Goal: Task Accomplishment & Management: Complete application form

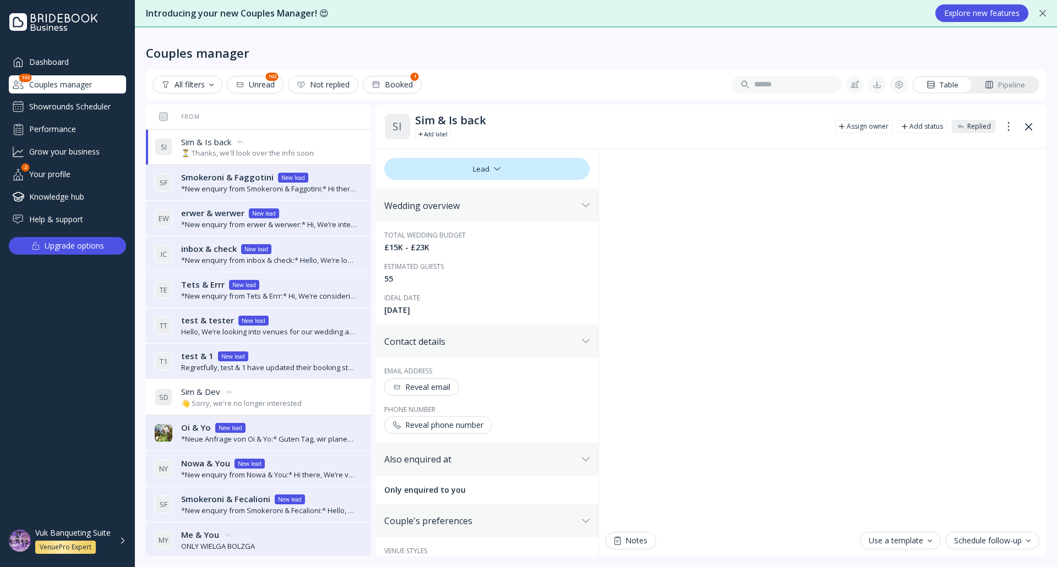
click at [79, 111] on div "Showrounds Scheduler" at bounding box center [67, 107] width 117 height 18
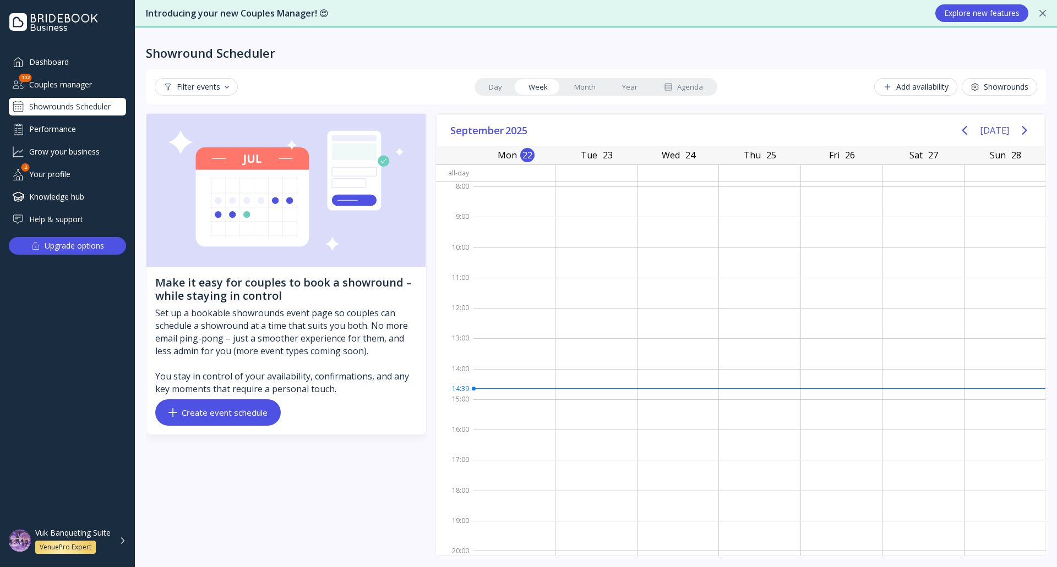
click at [225, 89] on div "Filter events" at bounding box center [195, 87] width 65 height 9
click at [223, 92] on button "Filter events" at bounding box center [196, 87] width 83 height 18
click at [258, 395] on div "Set up a bookable showrounds event page so couples can schedule a showround at …" at bounding box center [286, 351] width 262 height 88
click at [257, 397] on div "Make it easy for couples to book a showround – while staying in control Set up …" at bounding box center [286, 350] width 280 height 167
click at [257, 402] on button "Create event schedule" at bounding box center [217, 413] width 125 height 26
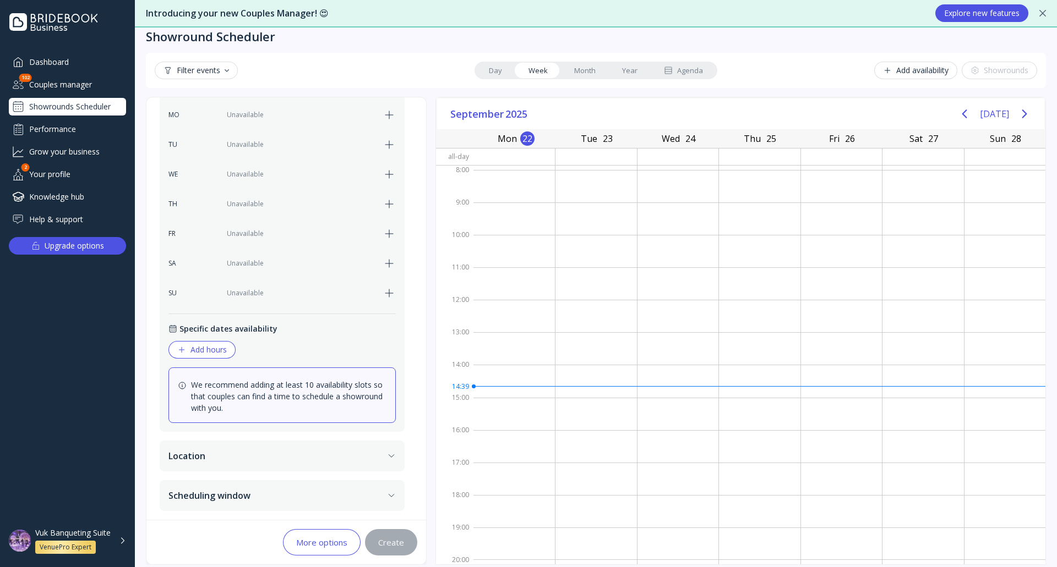
scroll to position [25, 0]
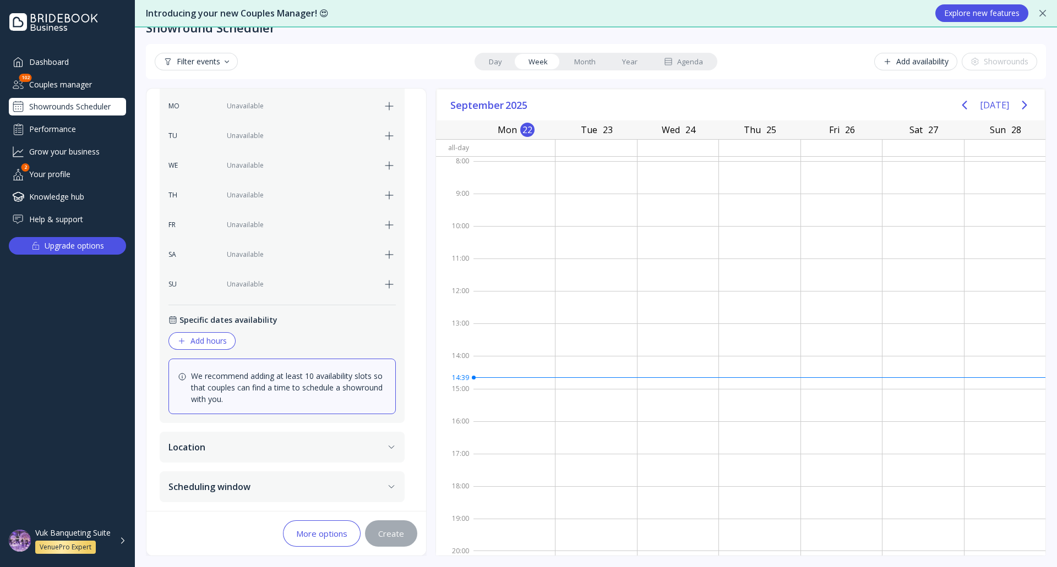
click at [243, 493] on button "Scheduling window" at bounding box center [282, 487] width 245 height 31
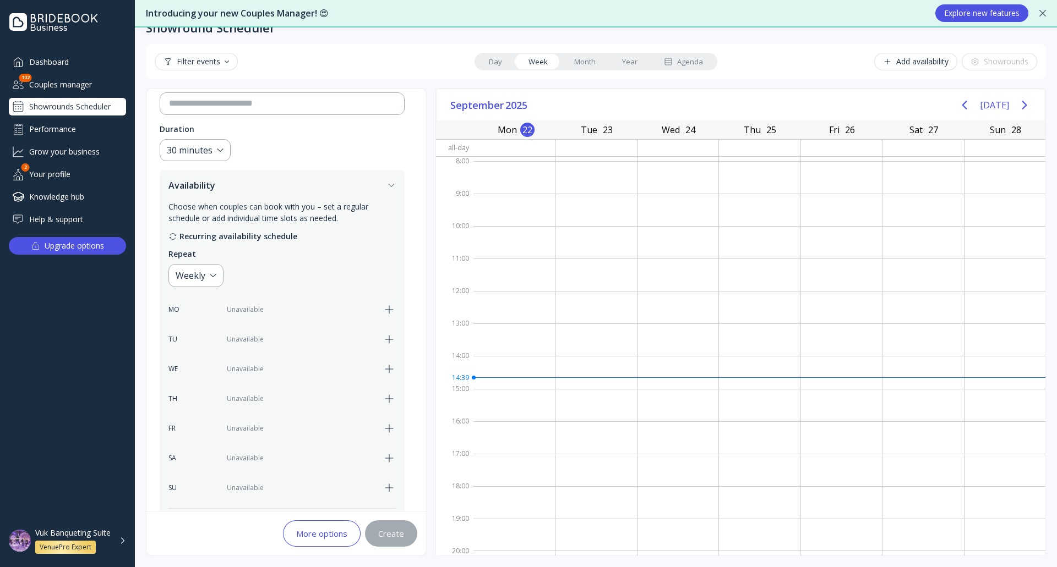
scroll to position [48, 0]
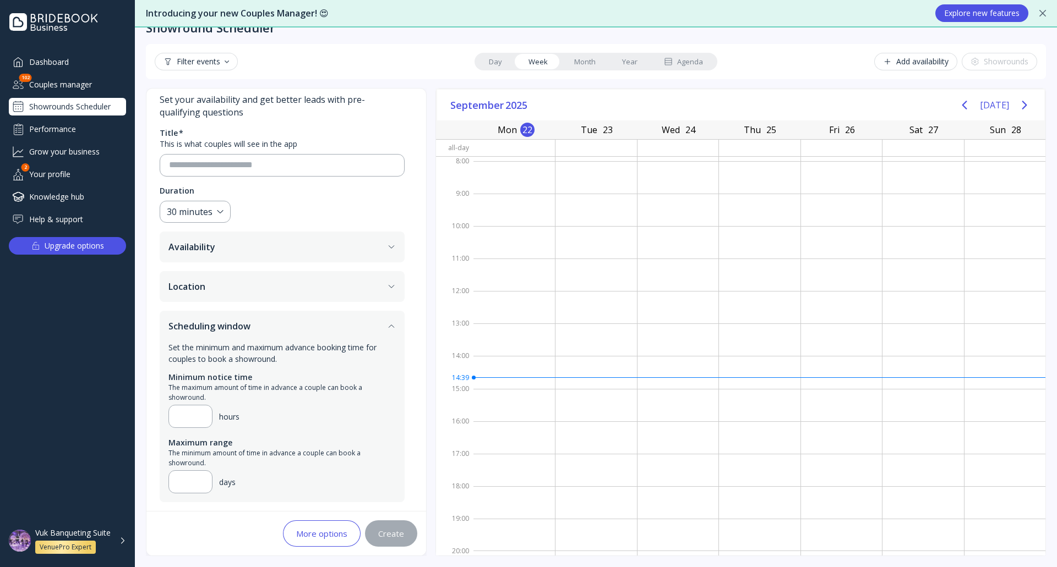
click at [272, 329] on button "Scheduling window" at bounding box center [282, 326] width 245 height 31
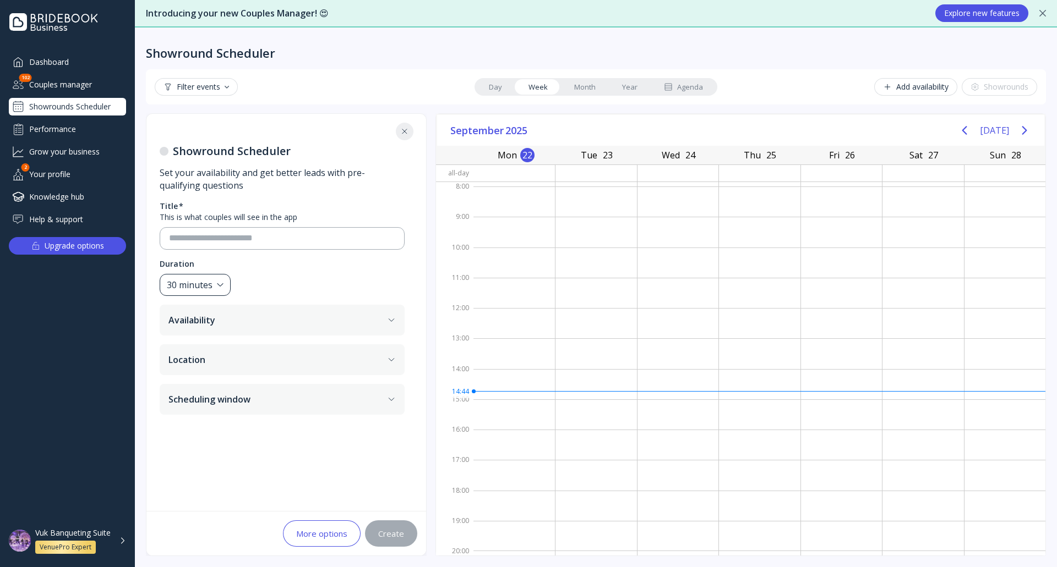
click at [224, 285] on div "30 minutes" at bounding box center [195, 285] width 71 height 23
click at [269, 274] on fieldset "Duration 30 minutes" at bounding box center [282, 278] width 245 height 38
click at [232, 321] on button "Availability" at bounding box center [282, 320] width 245 height 31
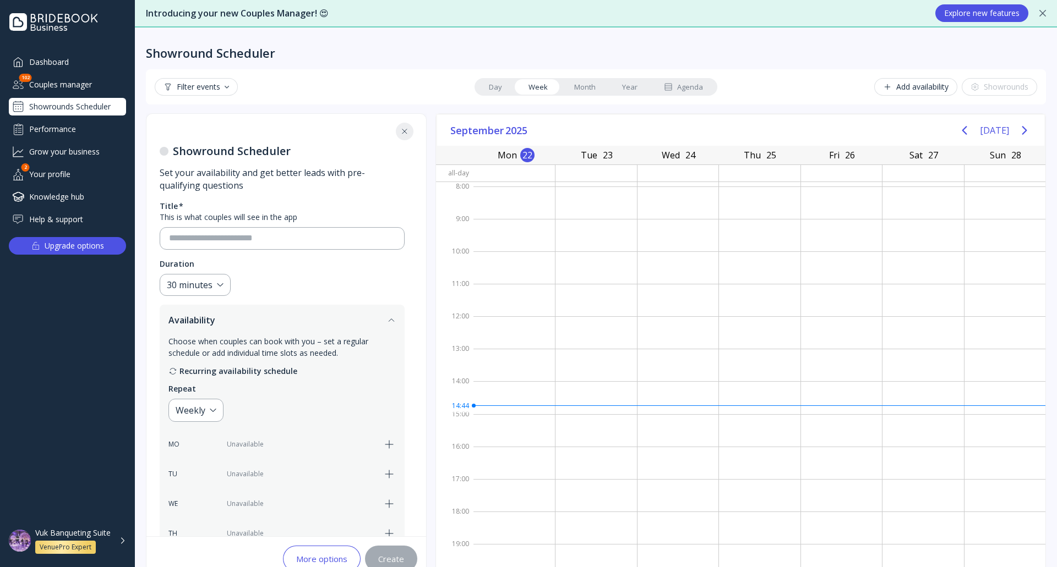
click at [232, 321] on button "Availability" at bounding box center [282, 320] width 245 height 31
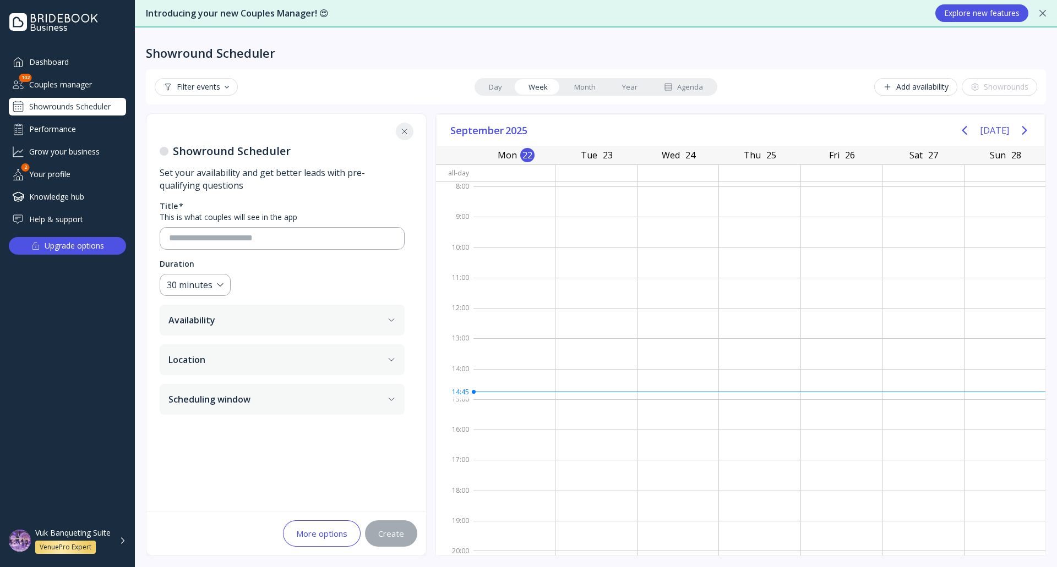
click at [241, 352] on button "Location" at bounding box center [282, 360] width 245 height 31
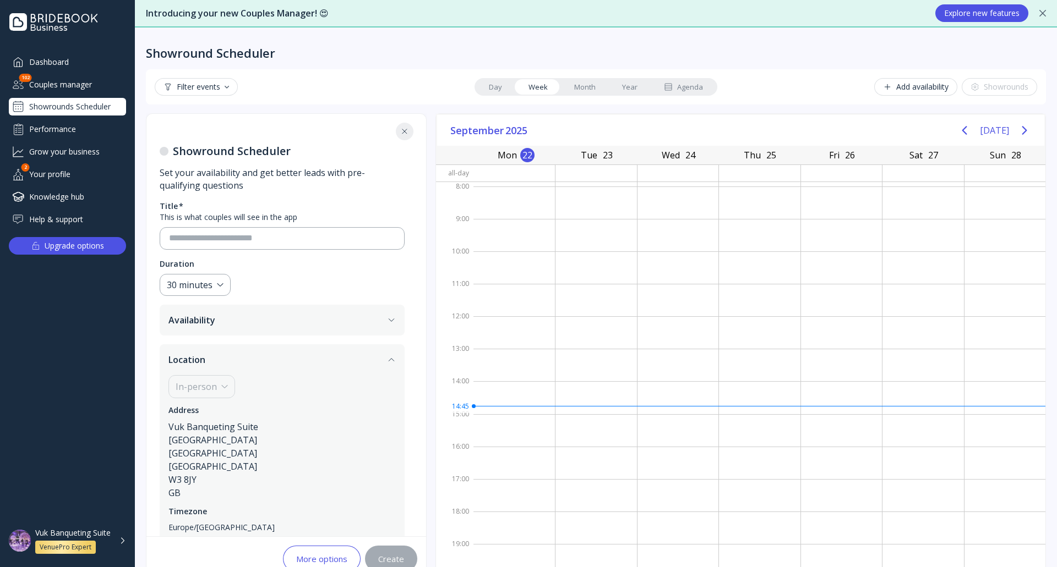
click at [241, 350] on button "Location" at bounding box center [282, 360] width 245 height 31
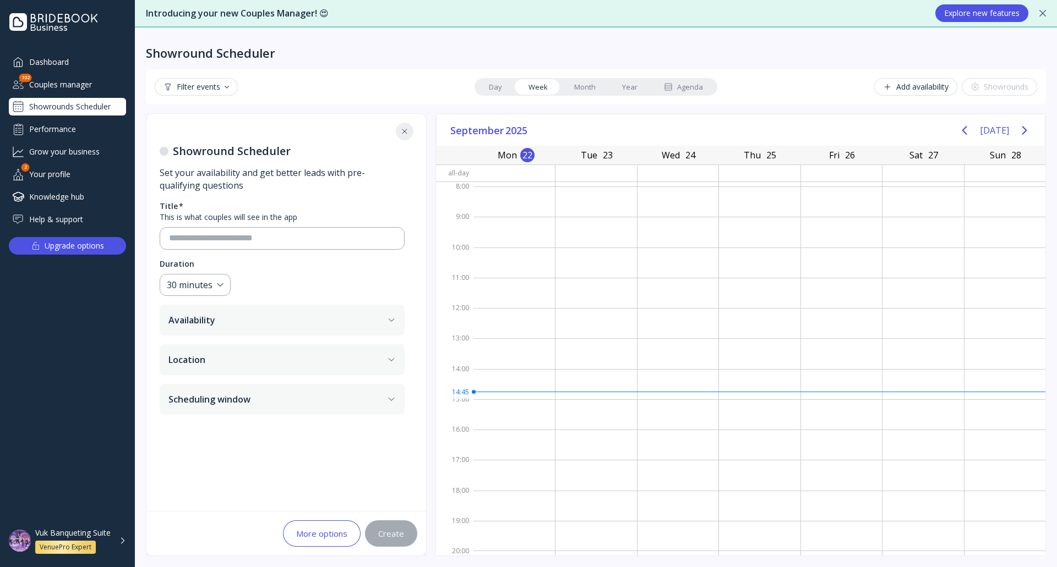
click at [241, 349] on button "Location" at bounding box center [282, 360] width 245 height 31
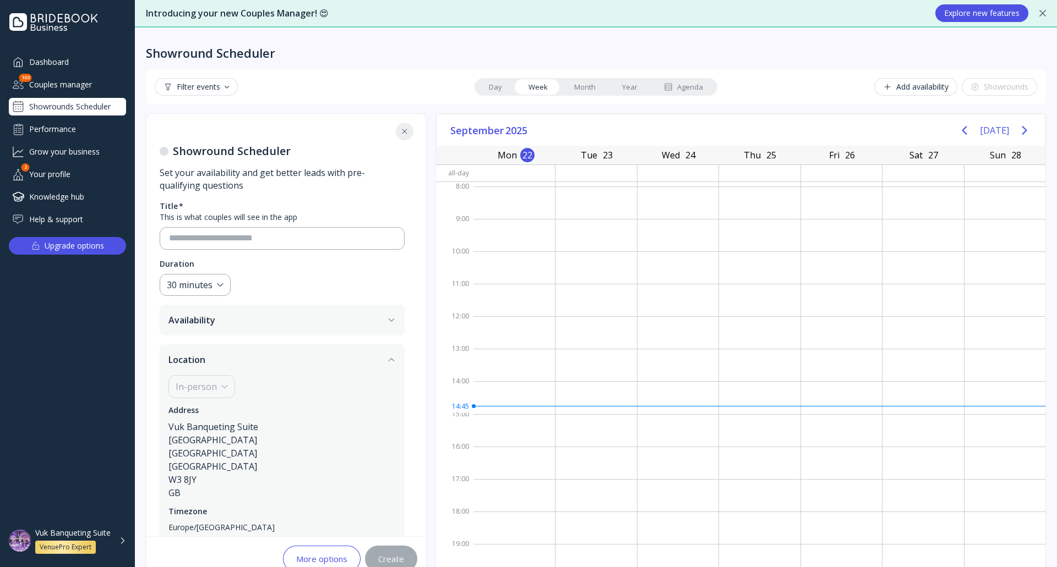
click at [241, 349] on button "Location" at bounding box center [282, 360] width 245 height 31
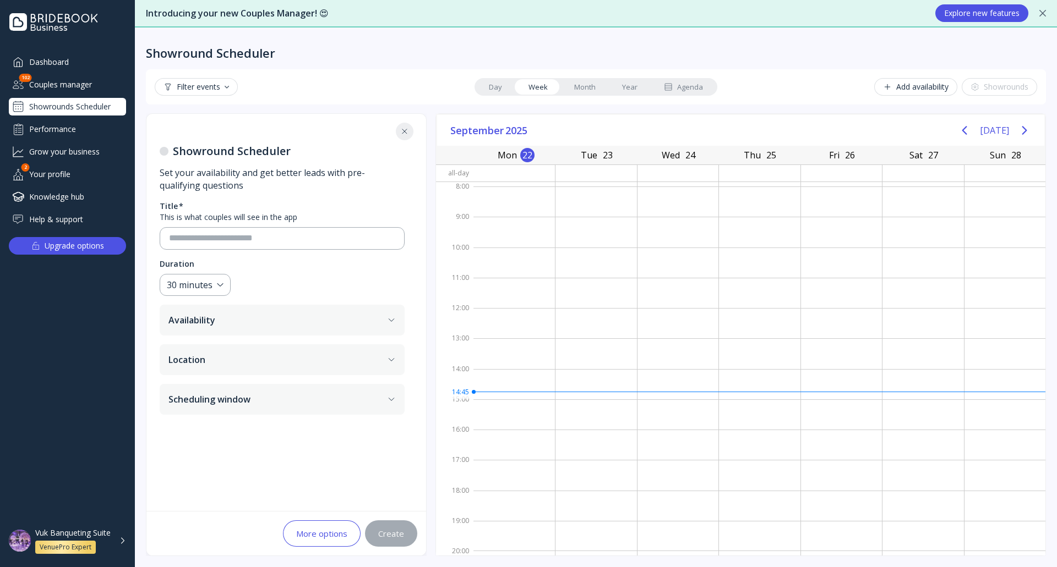
click at [241, 349] on button "Location" at bounding box center [282, 360] width 245 height 31
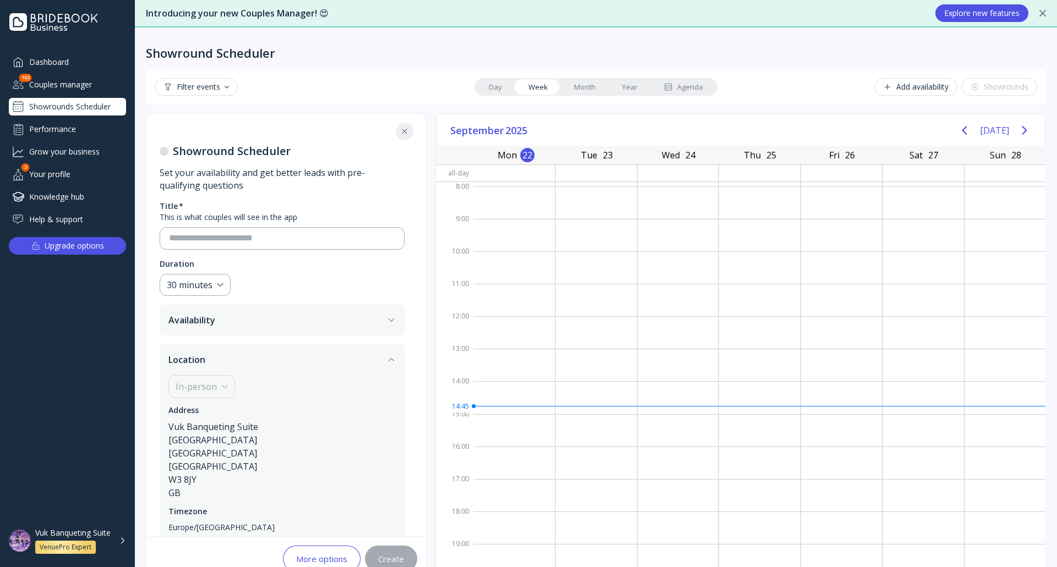
click at [241, 349] on button "Location" at bounding box center [282, 360] width 245 height 31
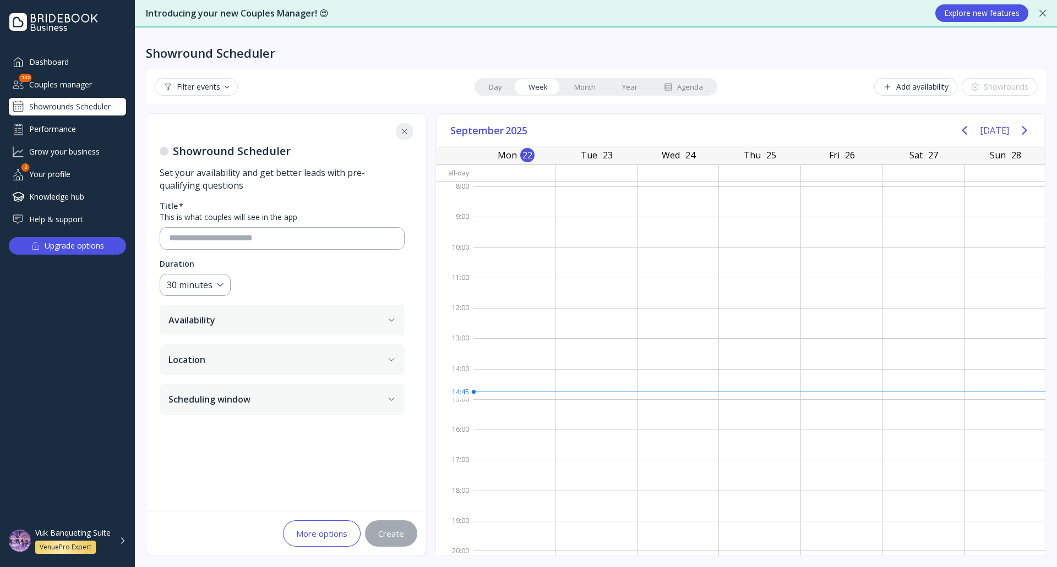
click at [241, 349] on button "Location" at bounding box center [282, 360] width 245 height 31
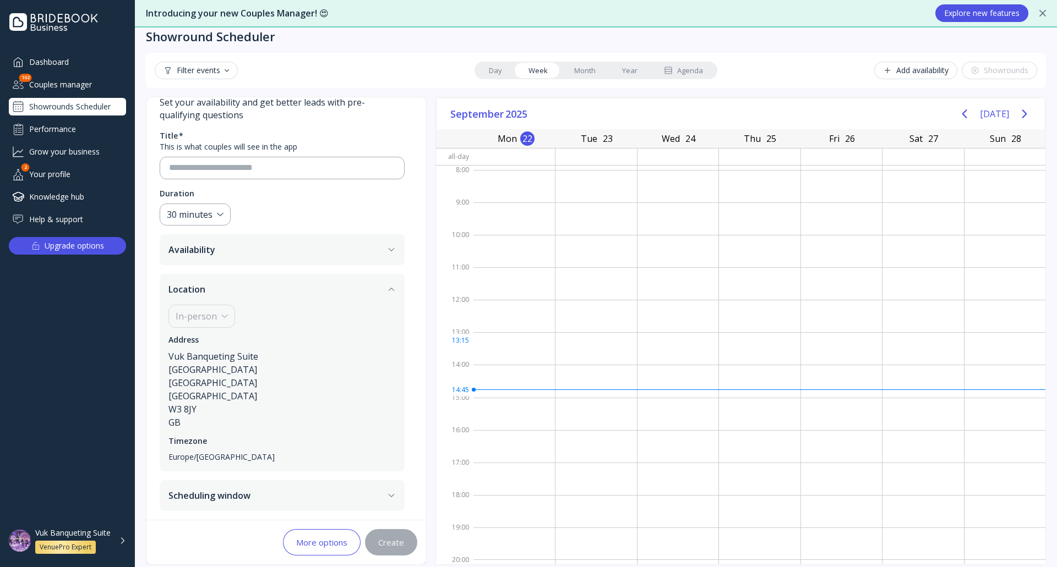
scroll to position [25, 0]
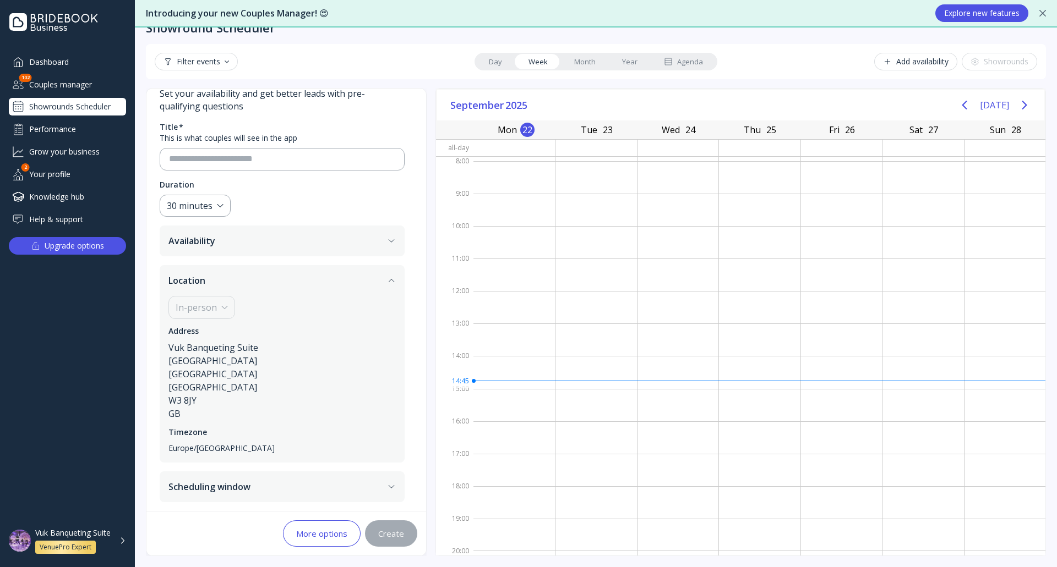
click at [265, 489] on button "Scheduling window" at bounding box center [282, 487] width 245 height 31
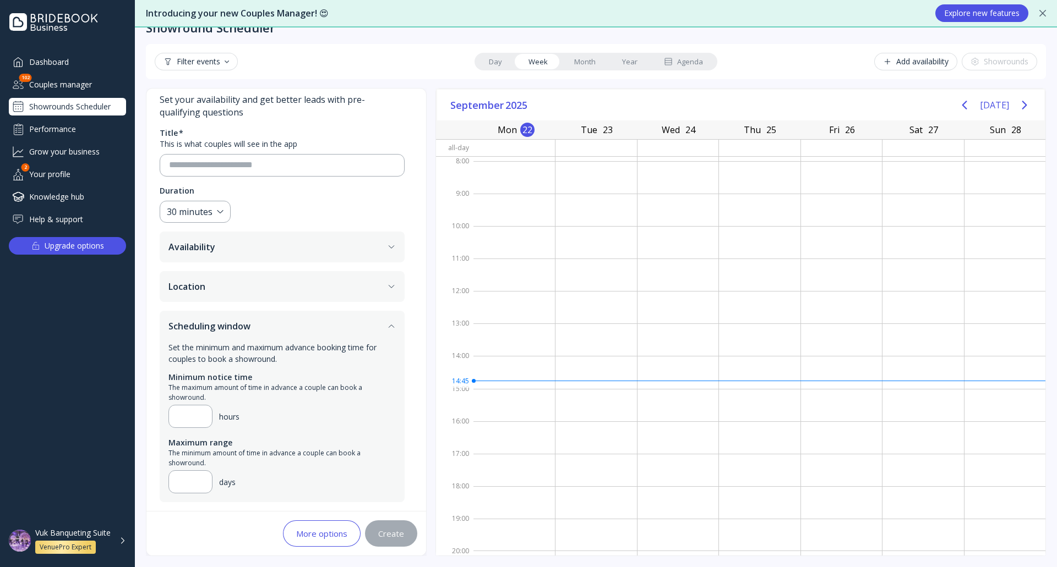
click at [259, 333] on button "Scheduling window" at bounding box center [282, 326] width 245 height 31
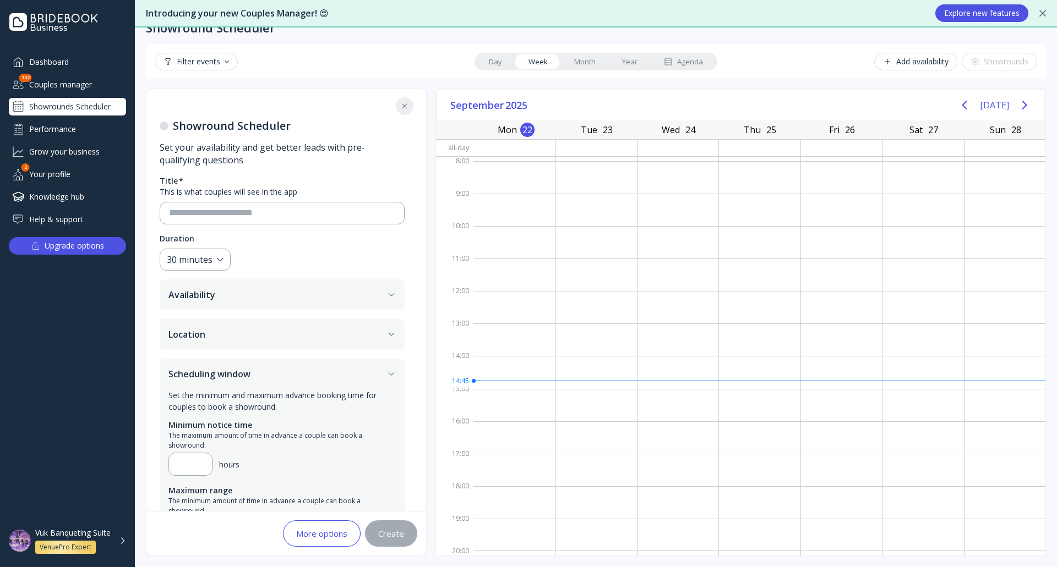
scroll to position [0, 0]
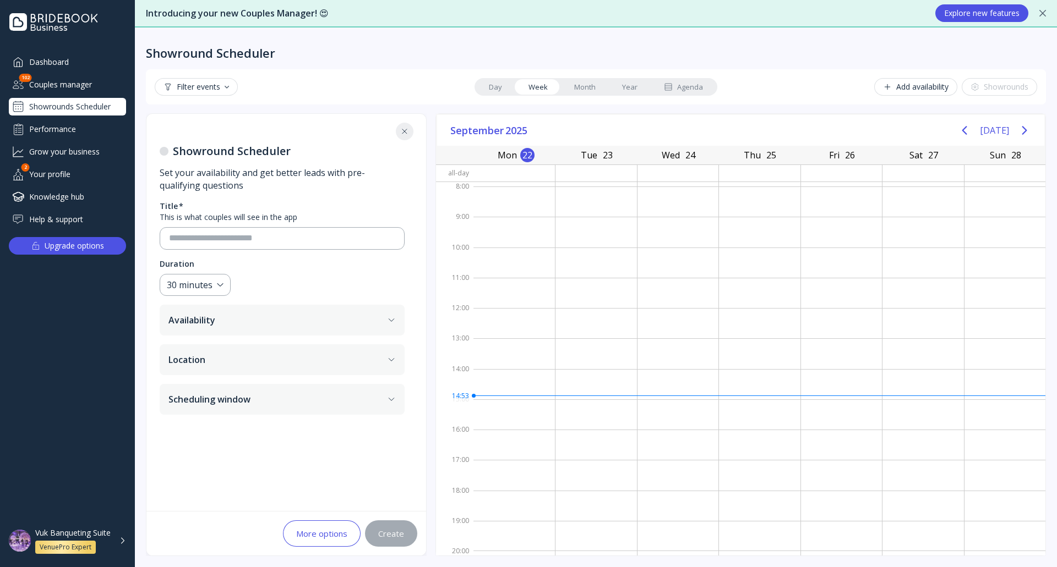
click at [311, 319] on button "Availability" at bounding box center [282, 320] width 245 height 31
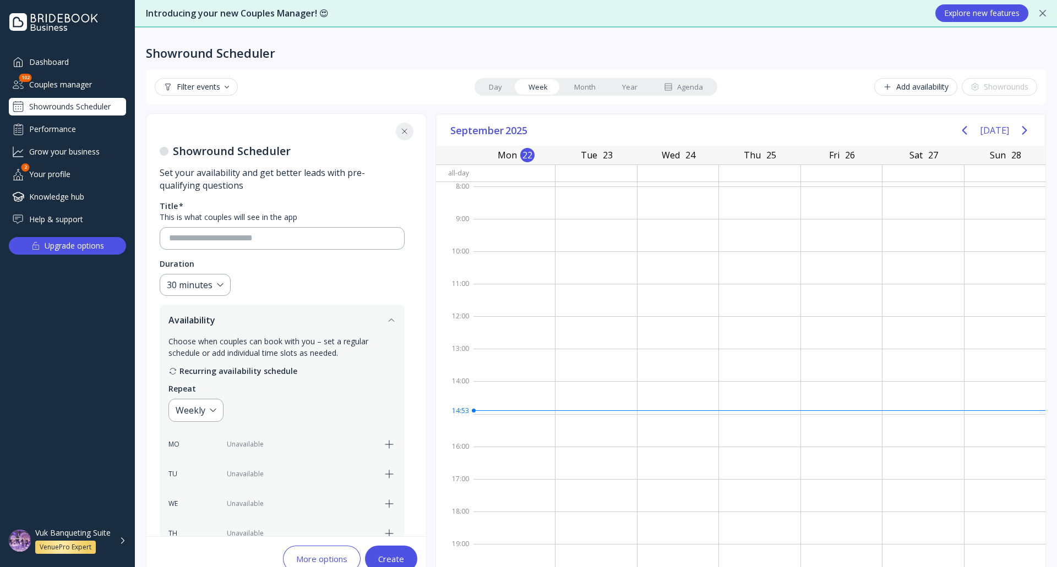
click at [311, 319] on button "Availability" at bounding box center [282, 320] width 245 height 31
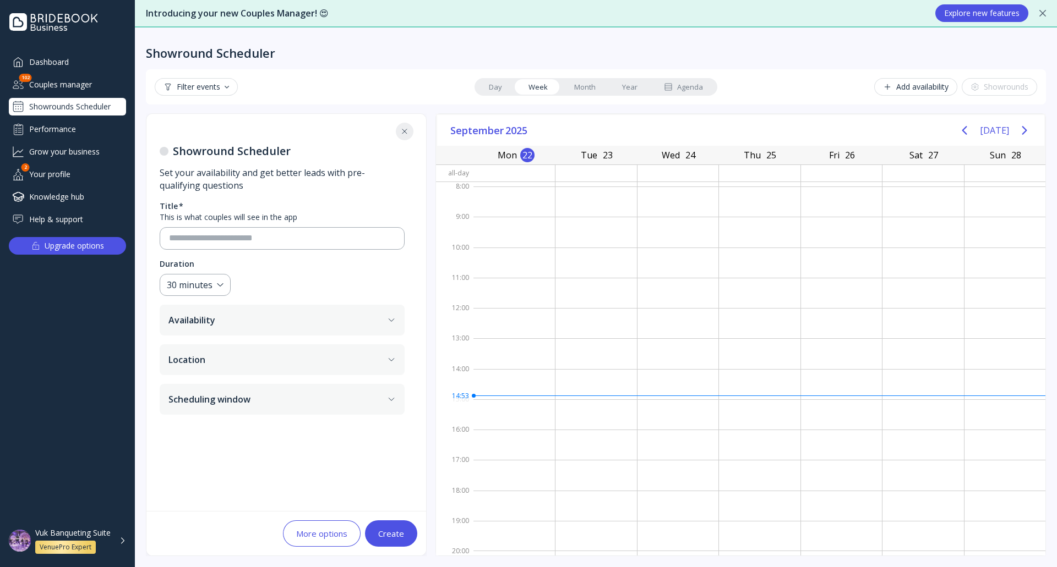
click at [316, 395] on button "Scheduling window" at bounding box center [282, 399] width 245 height 31
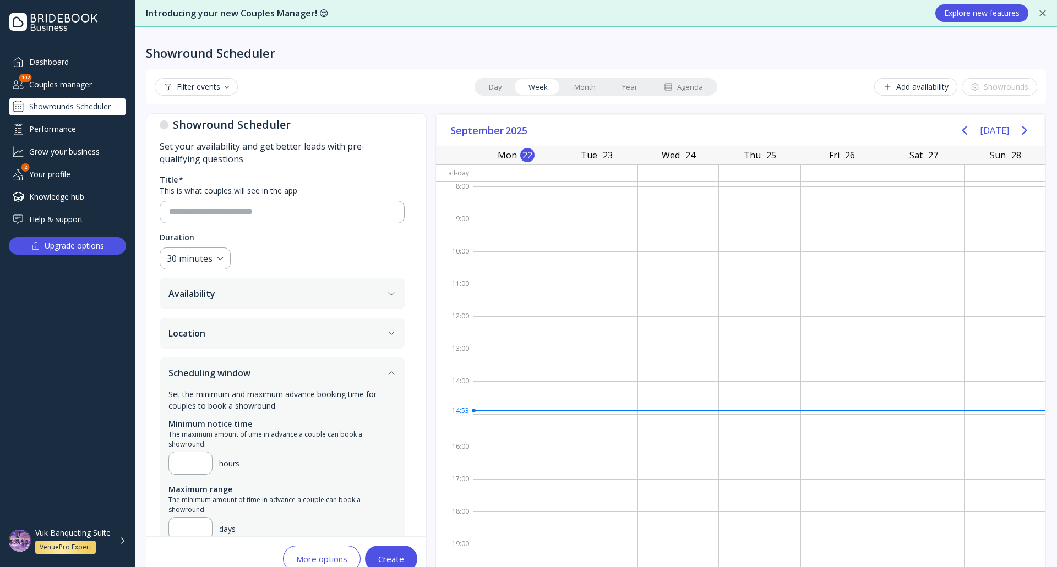
scroll to position [48, 0]
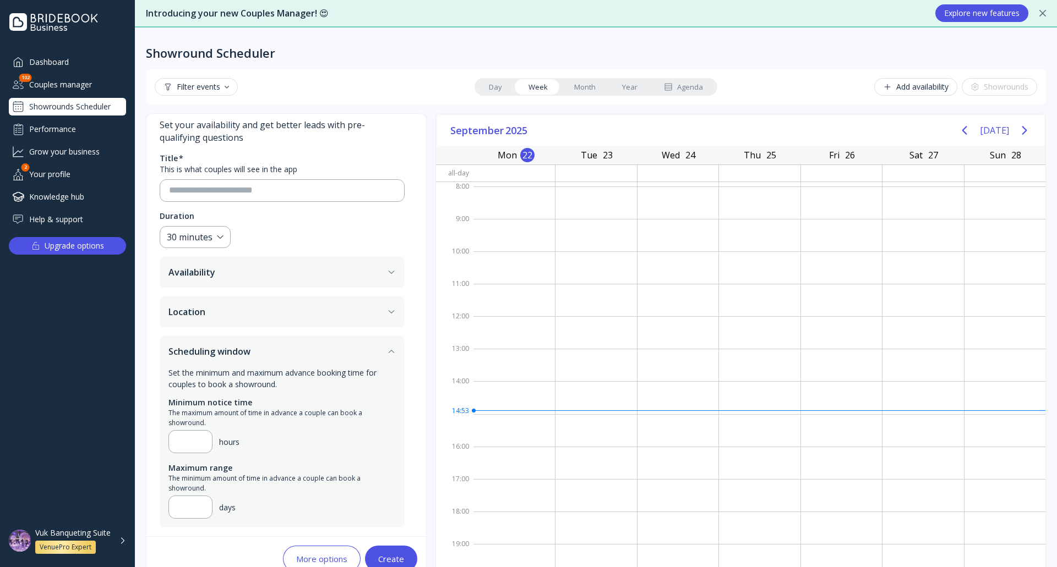
click at [312, 351] on button "Scheduling window" at bounding box center [282, 351] width 245 height 31
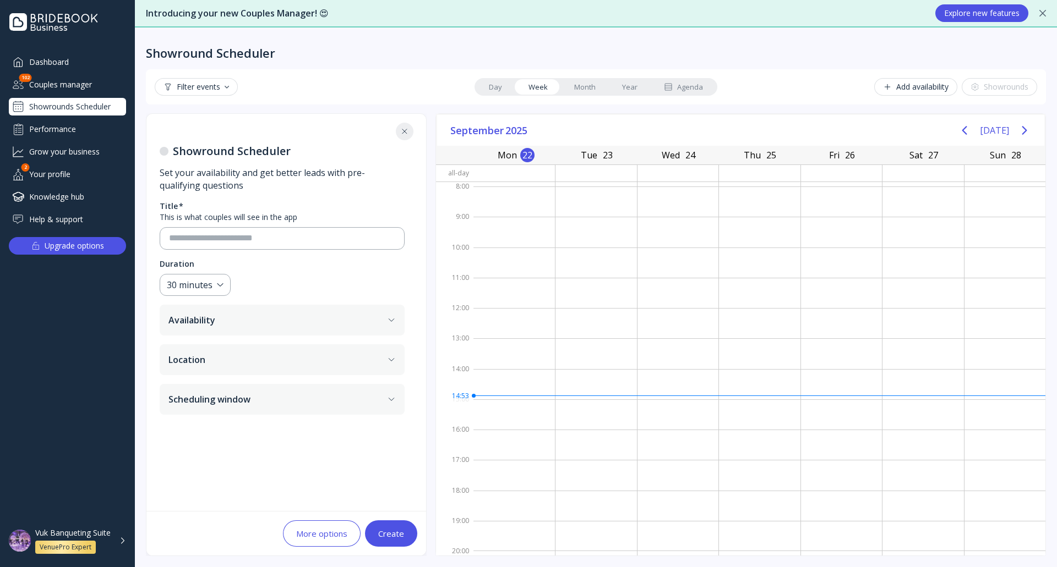
click at [307, 368] on button "Location" at bounding box center [282, 360] width 245 height 31
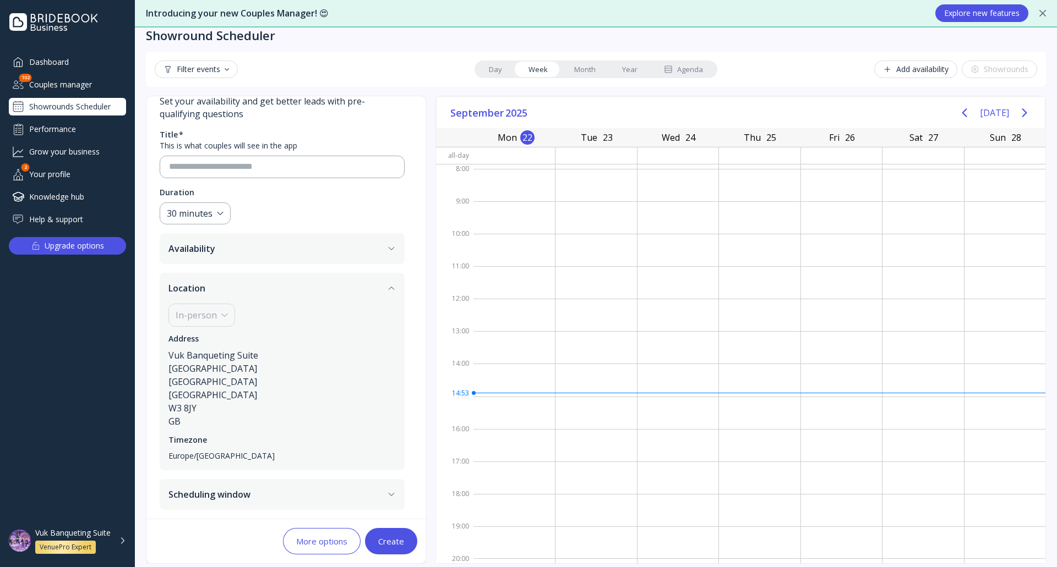
scroll to position [25, 0]
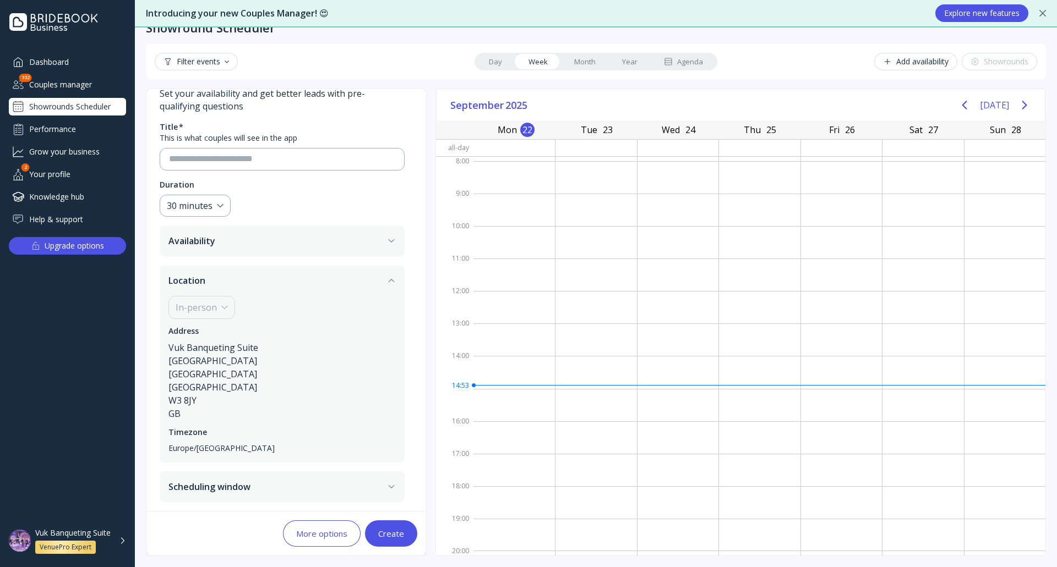
click at [290, 274] on button "Location" at bounding box center [282, 280] width 245 height 31
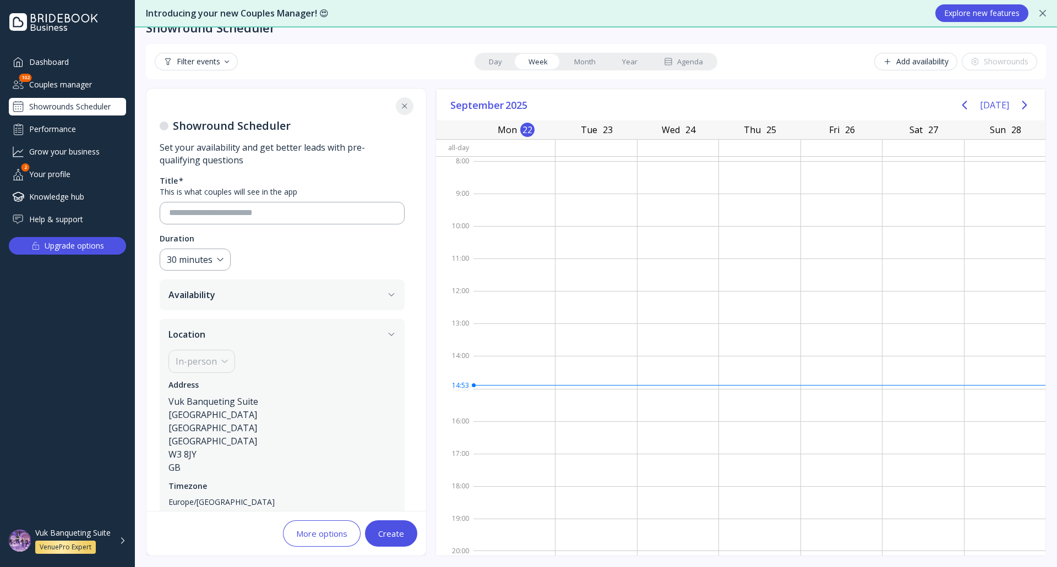
scroll to position [0, 0]
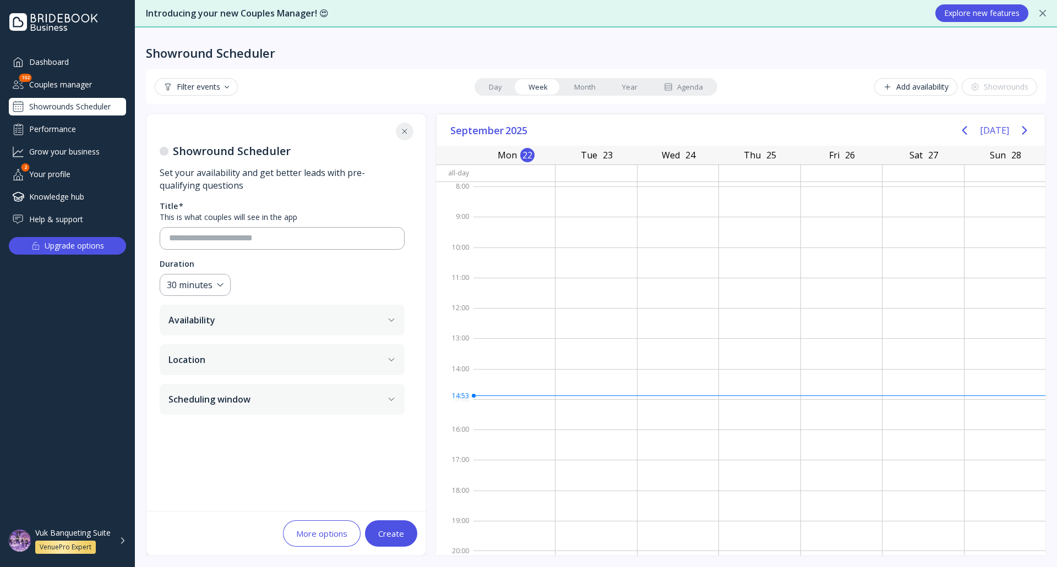
click at [280, 316] on button "Availability" at bounding box center [282, 320] width 245 height 31
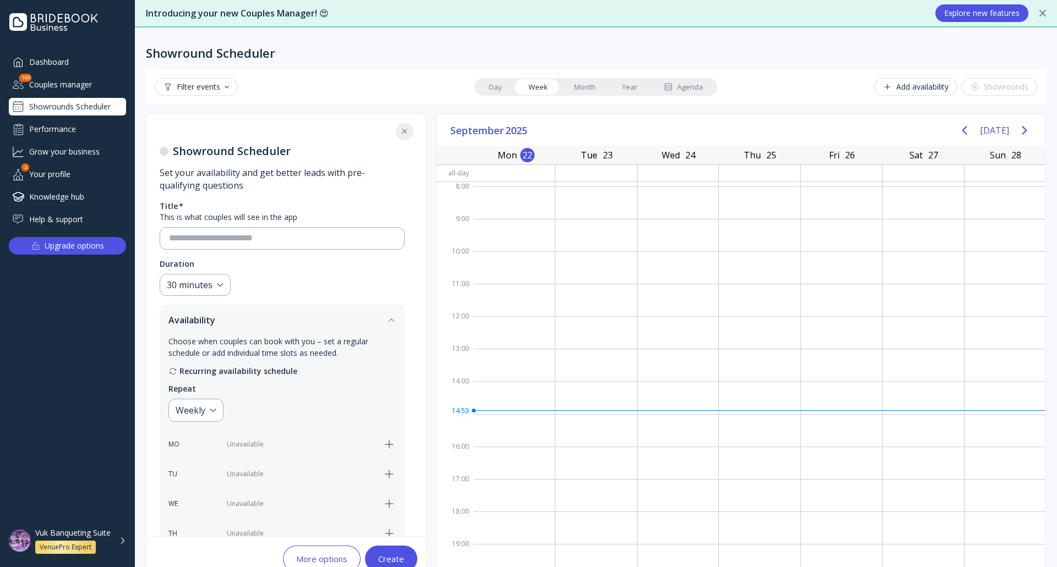
click at [281, 320] on button "Availability" at bounding box center [282, 320] width 245 height 31
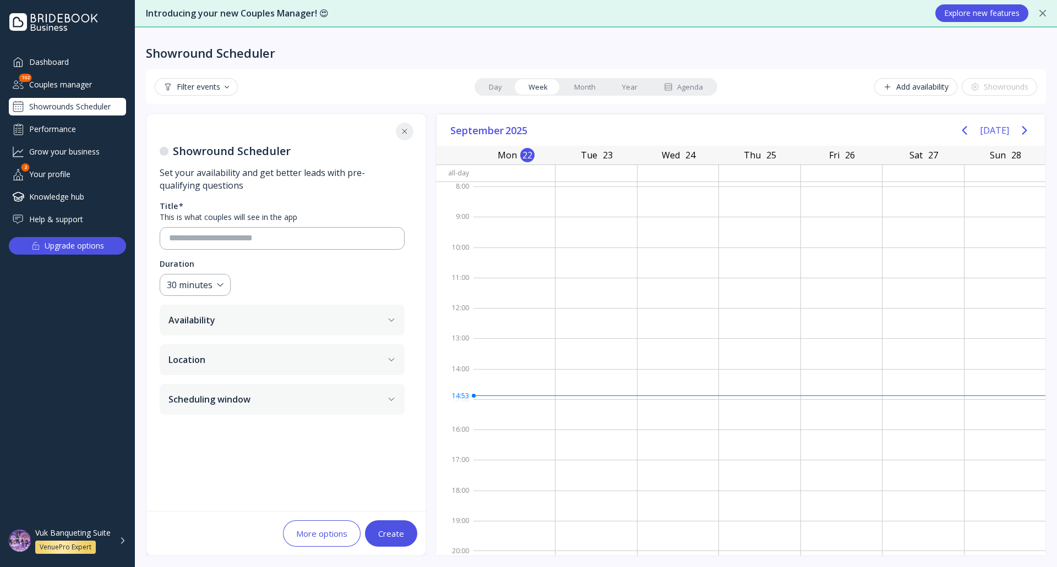
click at [281, 320] on button "Availability" at bounding box center [282, 320] width 245 height 31
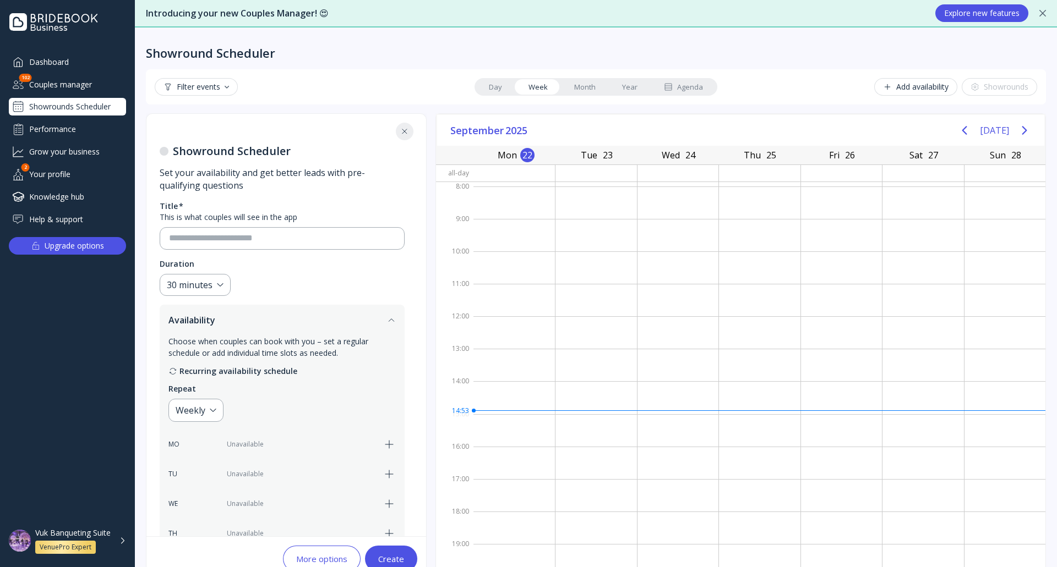
click at [281, 320] on button "Availability" at bounding box center [282, 320] width 245 height 31
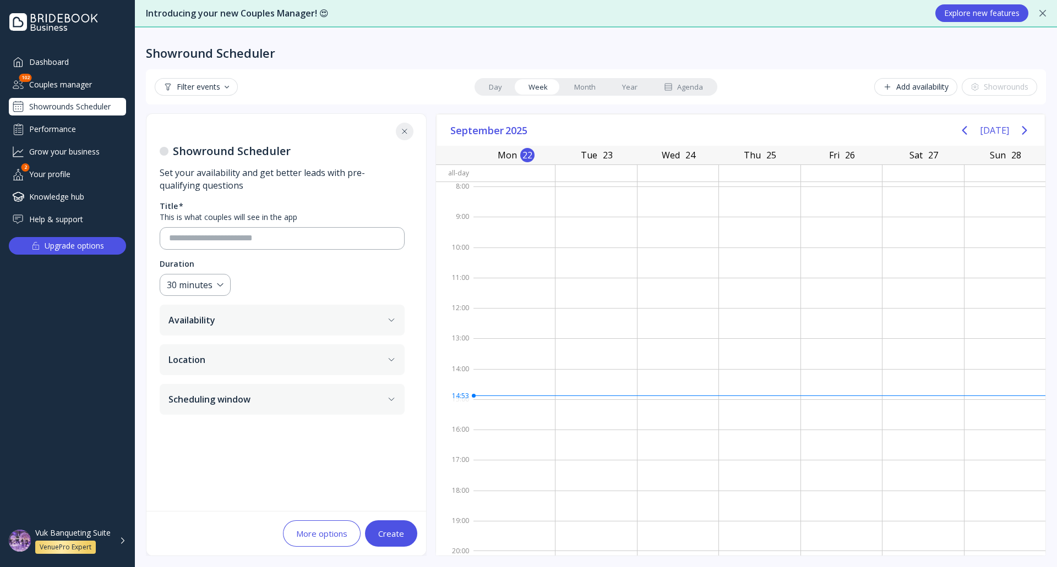
click at [281, 320] on button "Availability" at bounding box center [282, 320] width 245 height 31
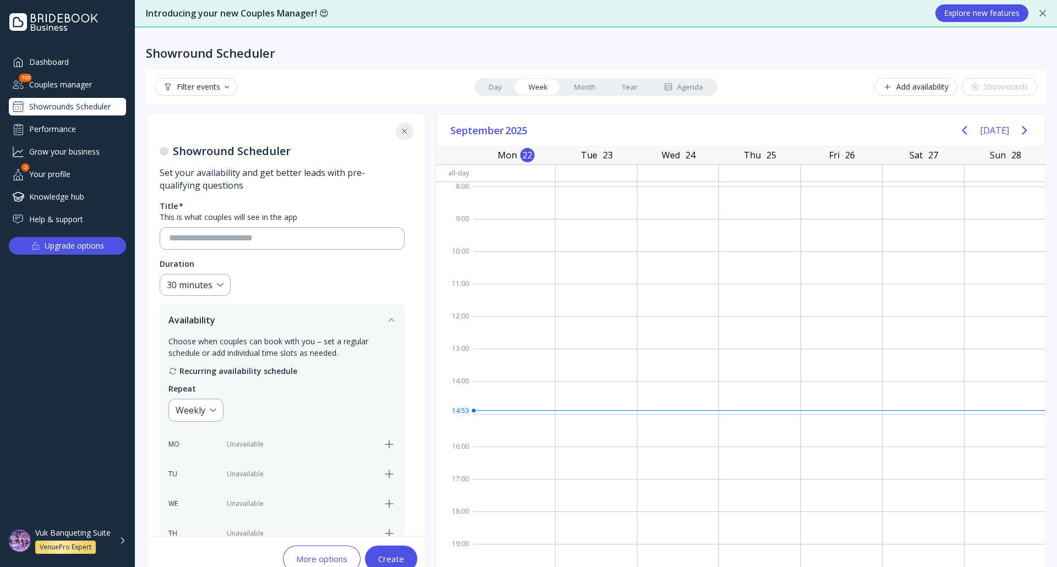
click at [281, 320] on button "Availability" at bounding box center [282, 320] width 245 height 31
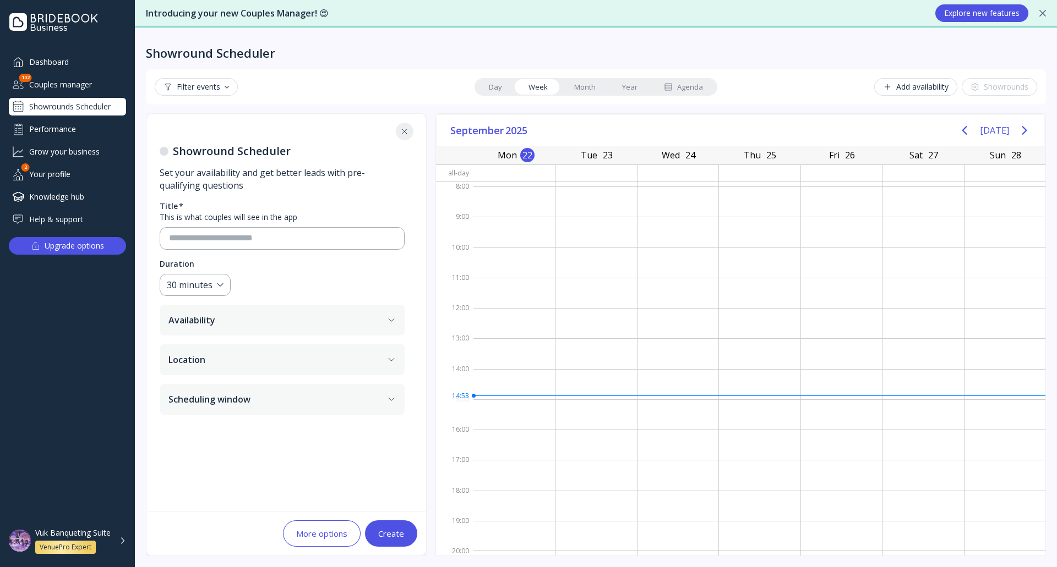
click at [281, 320] on button "Availability" at bounding box center [282, 320] width 245 height 31
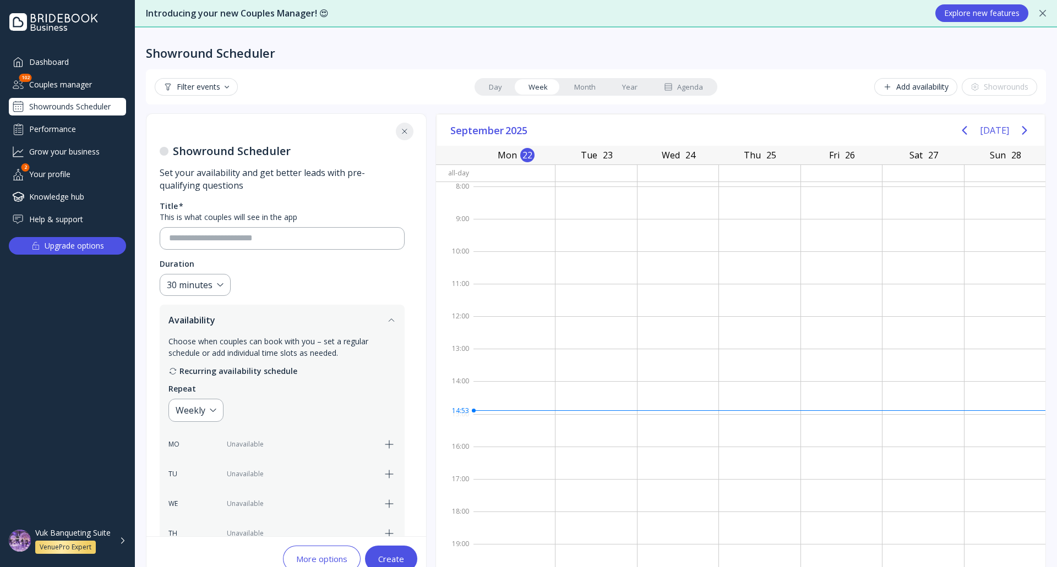
click at [281, 320] on button "Availability" at bounding box center [282, 320] width 245 height 31
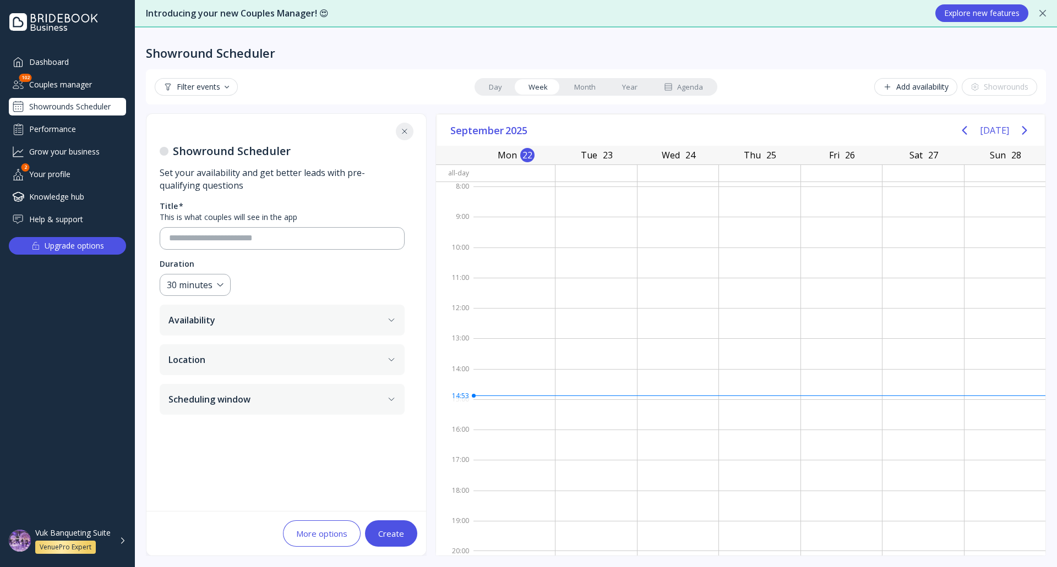
click at [365, 83] on div "Filter events Day Week Month Year Agenda Add availability Showrounds" at bounding box center [596, 87] width 882 height 18
click at [402, 128] on icon at bounding box center [404, 131] width 9 height 9
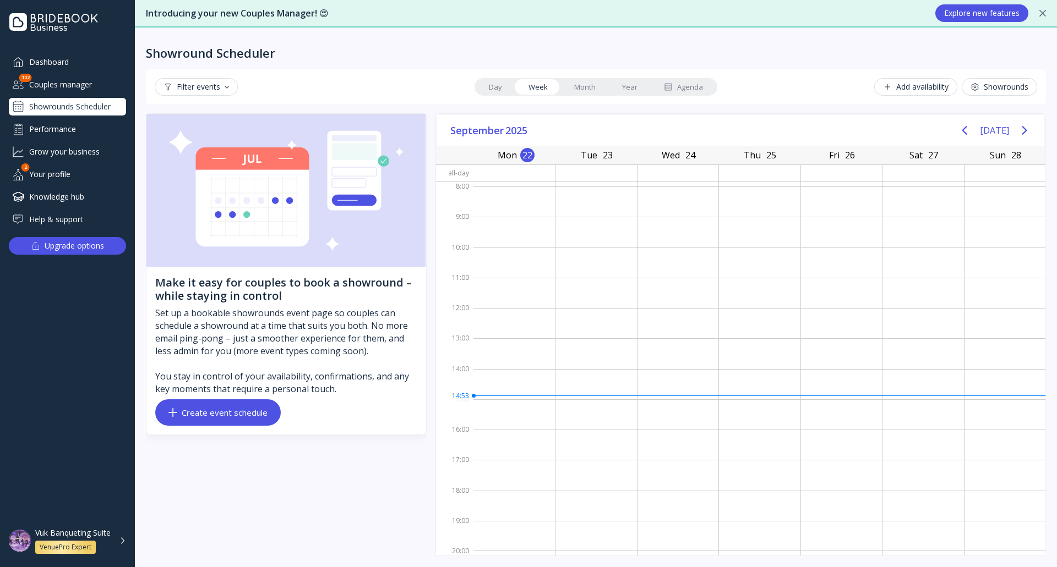
click at [216, 422] on button "Create event schedule" at bounding box center [217, 413] width 125 height 26
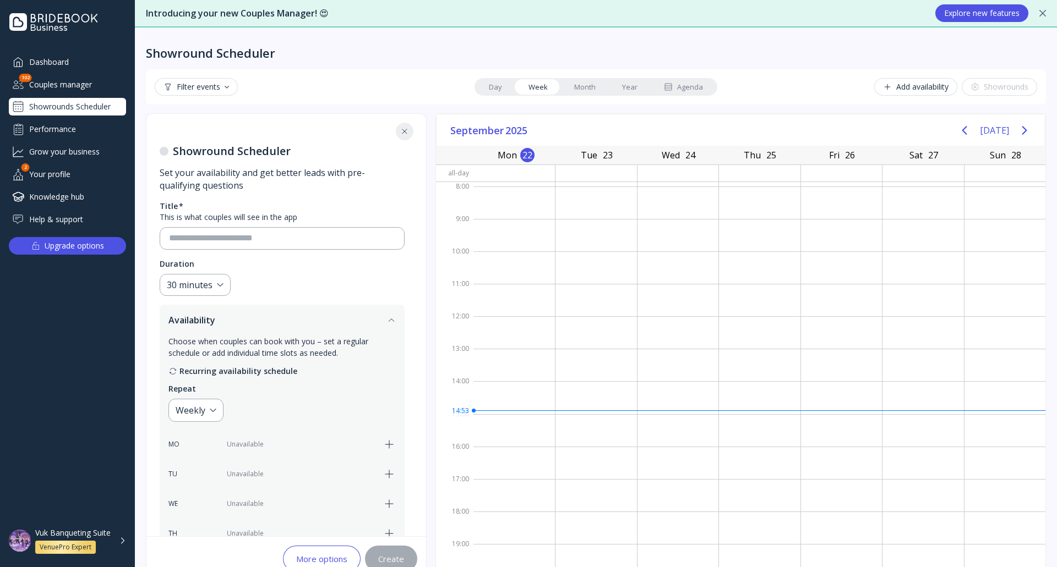
click at [408, 135] on icon at bounding box center [404, 131] width 9 height 9
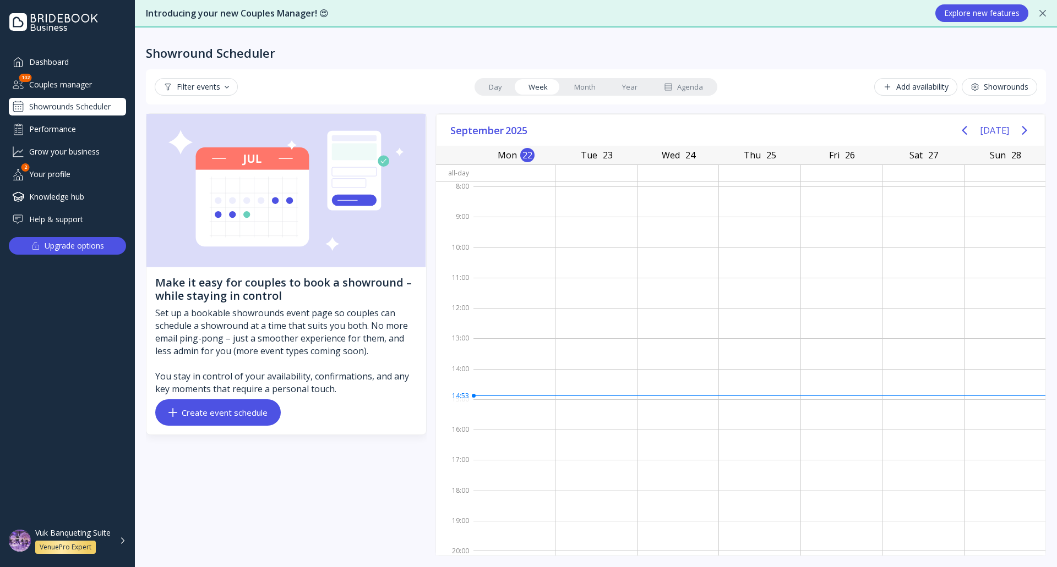
click at [264, 417] on div "Create event schedule" at bounding box center [217, 412] width 99 height 9
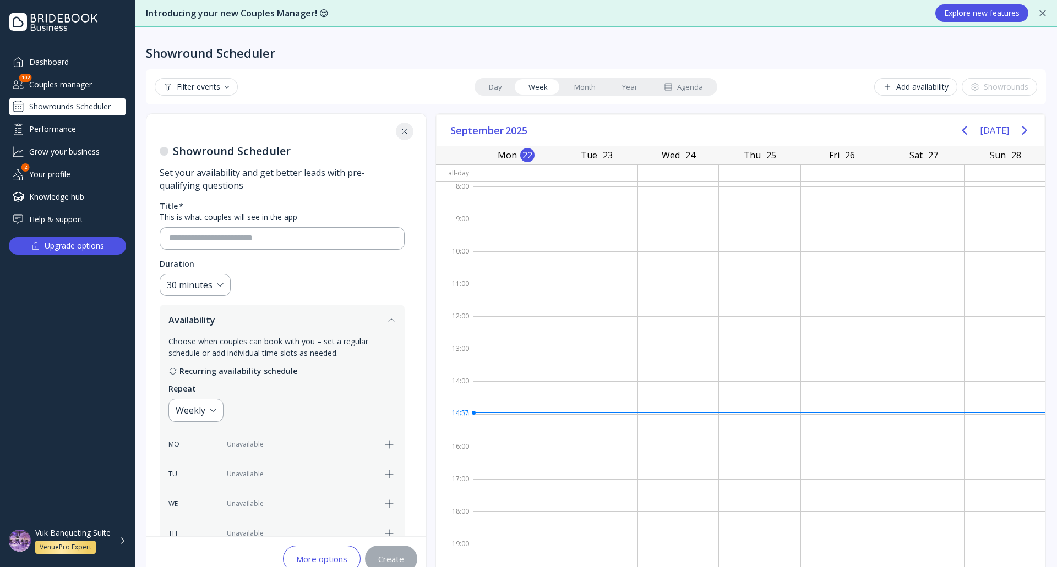
click at [637, 40] on div "Showround Scheduler" at bounding box center [596, 44] width 900 height 33
